Goal: Navigation & Orientation: Go to known website

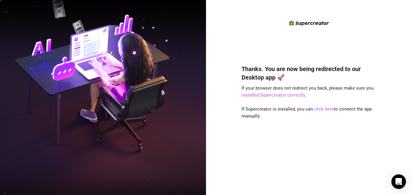
click at [403, 30] on div "Thanks. You are now being redirected to our Desktop app 🚀 If your browser does …" at bounding box center [309, 97] width 206 height 195
click at [252, 49] on div "Thanks. You are now being redirected to our Desktop app 🚀 If your browser does …" at bounding box center [308, 102] width 135 height 166
click at [327, 110] on link "click here" at bounding box center [324, 108] width 20 height 5
click at [402, 90] on div "Thanks. You are now being redirected to our Desktop app 🚀 If your browser does …" at bounding box center [309, 97] width 206 height 195
drag, startPoint x: 397, startPoint y: 0, endPoint x: 404, endPoint y: 26, distance: 27.1
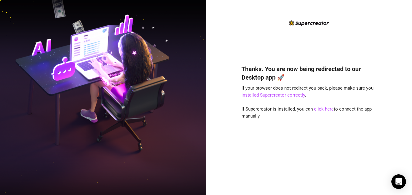
click at [404, 26] on div "Thanks. You are now being redirected to our Desktop app 🚀 If your browser does …" at bounding box center [309, 97] width 206 height 195
click at [314, 157] on div "Thanks. You are now being redirected to our Desktop app 🚀 If your browser does …" at bounding box center [308, 120] width 135 height 129
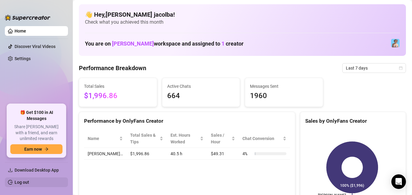
click at [25, 183] on link "Log out" at bounding box center [22, 182] width 15 height 5
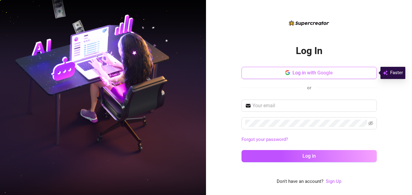
click at [331, 72] on span "Log in with Google" at bounding box center [312, 73] width 40 height 6
